Goal: Task Accomplishment & Management: Use online tool/utility

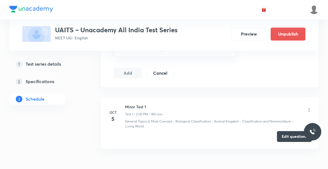
scroll to position [225, 0]
click at [309, 109] on icon at bounding box center [309, 110] width 1 height 4
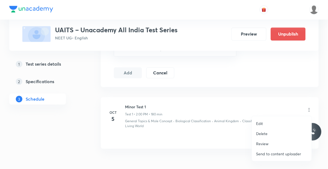
click at [225, 168] on div at bounding box center [164, 84] width 328 height 169
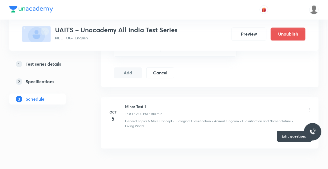
click at [292, 133] on button "Edit questions" at bounding box center [294, 136] width 35 height 11
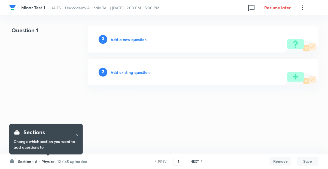
click at [32, 160] on h6 "Section - A - Physics ·" at bounding box center [37, 161] width 38 height 6
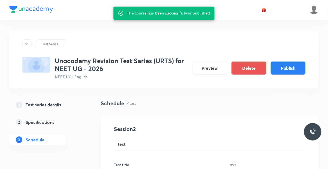
click at [291, 62] on button "Publish" at bounding box center [288, 67] width 35 height 13
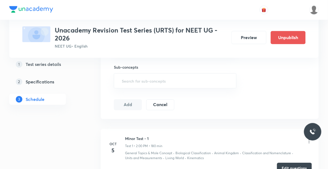
scroll to position [339, 0]
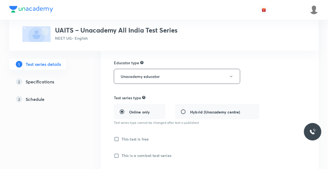
scroll to position [87, 0]
click at [34, 99] on h5 "Schedule" at bounding box center [35, 99] width 19 height 7
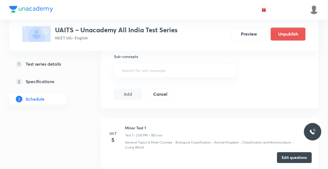
scroll to position [206, 0]
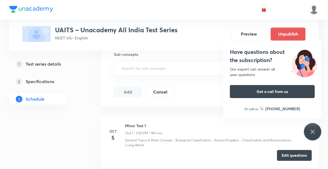
click at [314, 135] on icon at bounding box center [313, 131] width 7 height 7
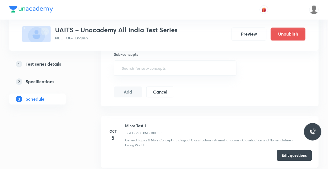
click at [288, 153] on button "Edit questions" at bounding box center [294, 155] width 35 height 11
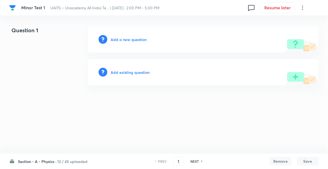
click at [41, 162] on h6 "Section - A - Physics ·" at bounding box center [37, 161] width 38 height 6
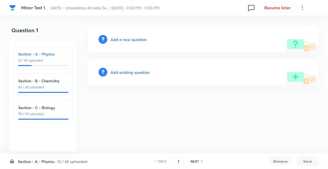
click at [36, 60] on p "12 / 45 uploaded" at bounding box center [43, 60] width 50 height 5
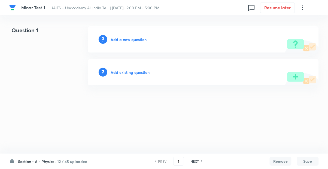
click at [202, 161] on icon at bounding box center [202, 161] width 1 height 2
click at [195, 160] on h6 "NEXT" at bounding box center [195, 160] width 8 height 5
click at [197, 159] on h6 "NEXT" at bounding box center [195, 160] width 8 height 5
click at [198, 159] on h6 "NEXT" at bounding box center [195, 160] width 8 height 5
click at [202, 161] on icon at bounding box center [203, 161] width 2 height 3
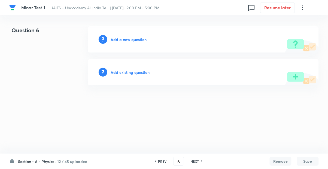
click at [198, 159] on h6 "NEXT" at bounding box center [195, 160] width 8 height 5
click at [197, 161] on h6 "NEXT" at bounding box center [195, 160] width 8 height 5
click at [196, 161] on h6 "NEXT" at bounding box center [195, 160] width 8 height 5
click at [195, 162] on h6 "NEXT" at bounding box center [195, 160] width 8 height 5
click at [197, 161] on h6 "NEXT" at bounding box center [195, 160] width 8 height 5
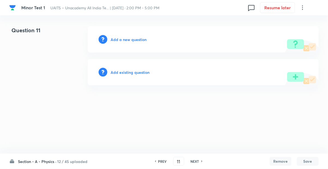
click at [196, 161] on h6 "NEXT" at bounding box center [195, 160] width 8 height 5
click at [197, 161] on h6 "NEXT" at bounding box center [195, 160] width 8 height 5
click at [196, 163] on h6 "NEXT" at bounding box center [195, 160] width 8 height 5
click at [196, 161] on h6 "NEXT" at bounding box center [195, 160] width 8 height 5
click at [194, 161] on h6 "NEXT" at bounding box center [195, 160] width 8 height 5
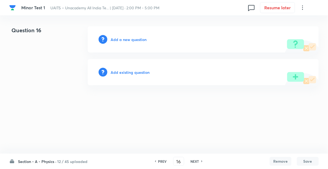
click at [196, 160] on h6 "NEXT" at bounding box center [195, 160] width 8 height 5
click at [196, 161] on h6 "NEXT" at bounding box center [195, 160] width 8 height 5
click at [195, 161] on h6 "NEXT" at bounding box center [195, 160] width 8 height 5
click at [196, 161] on h6 "NEXT" at bounding box center [195, 160] width 8 height 5
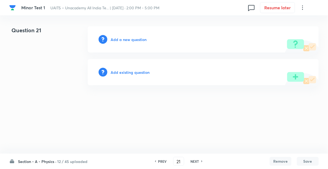
click at [196, 161] on h6 "NEXT" at bounding box center [195, 160] width 8 height 5
click at [197, 161] on h6 "NEXT" at bounding box center [195, 160] width 8 height 5
click at [197, 160] on h6 "NEXT" at bounding box center [195, 160] width 8 height 5
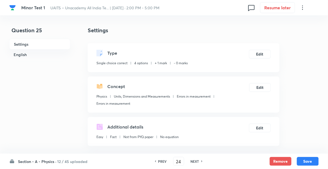
click at [196, 161] on h6 "NEXT" at bounding box center [195, 160] width 8 height 5
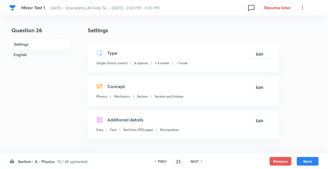
type input "26"
checkbox input "false"
checkbox input "true"
click at [164, 160] on h6 "PREV" at bounding box center [162, 160] width 8 height 5
type input "25"
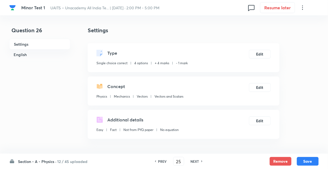
checkbox input "false"
checkbox input "true"
click at [163, 161] on h6 "PREV" at bounding box center [162, 160] width 8 height 5
type input "24"
checkbox input "false"
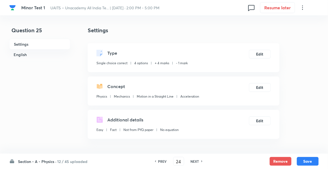
checkbox input "true"
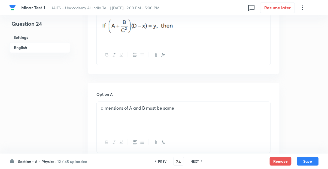
scroll to position [190, 0]
click at [37, 164] on h6 "Section - A - Physics ·" at bounding box center [37, 161] width 38 height 6
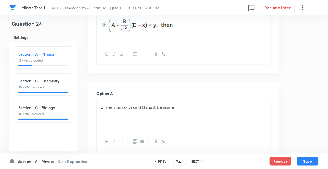
click at [28, 116] on p "90 / 90 uploaded" at bounding box center [43, 113] width 50 height 5
type input "91"
checkbox input "false"
checkbox input "true"
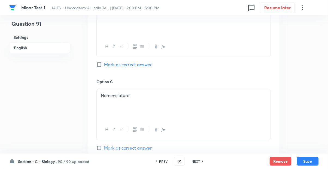
scroll to position [362, 0]
click at [44, 164] on h6 "Section - C - Biology ·" at bounding box center [37, 161] width 39 height 6
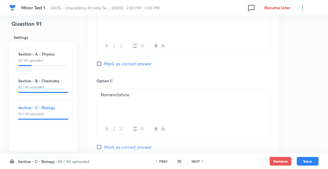
click at [29, 89] on p "45 / 45 uploaded" at bounding box center [43, 87] width 50 height 5
type input "46"
checkbox input "false"
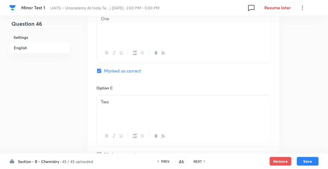
checkbox input "true"
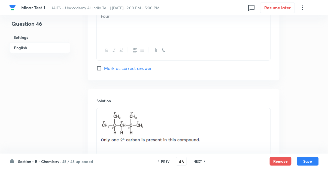
scroll to position [531, 0]
click at [42, 164] on h6 "Section - B - Chemistry ·" at bounding box center [39, 161] width 43 height 6
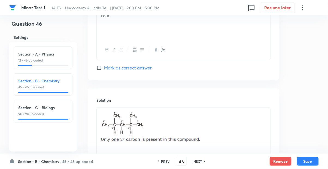
click at [25, 63] on div "Section - A - Physics 12 / 45 uploaded" at bounding box center [43, 57] width 50 height 12
type input "1"
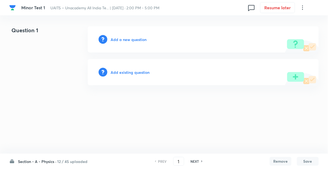
click at [180, 166] on input "1" at bounding box center [179, 161] width 10 height 10
click at [181, 160] on input "24" at bounding box center [179, 161] width 10 height 10
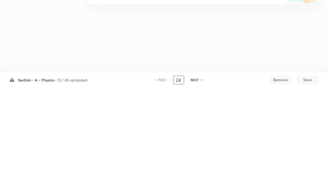
type input "24"
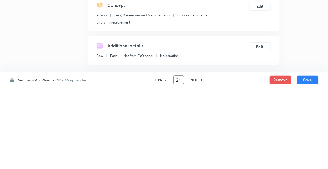
checkbox input "true"
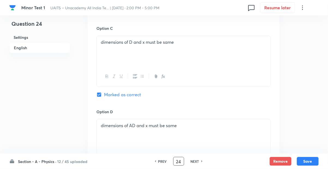
scroll to position [420, 0]
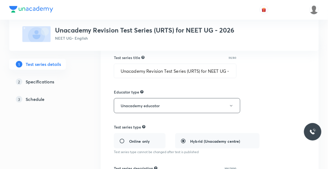
scroll to position [57, 0]
